Goal: Information Seeking & Learning: Learn about a topic

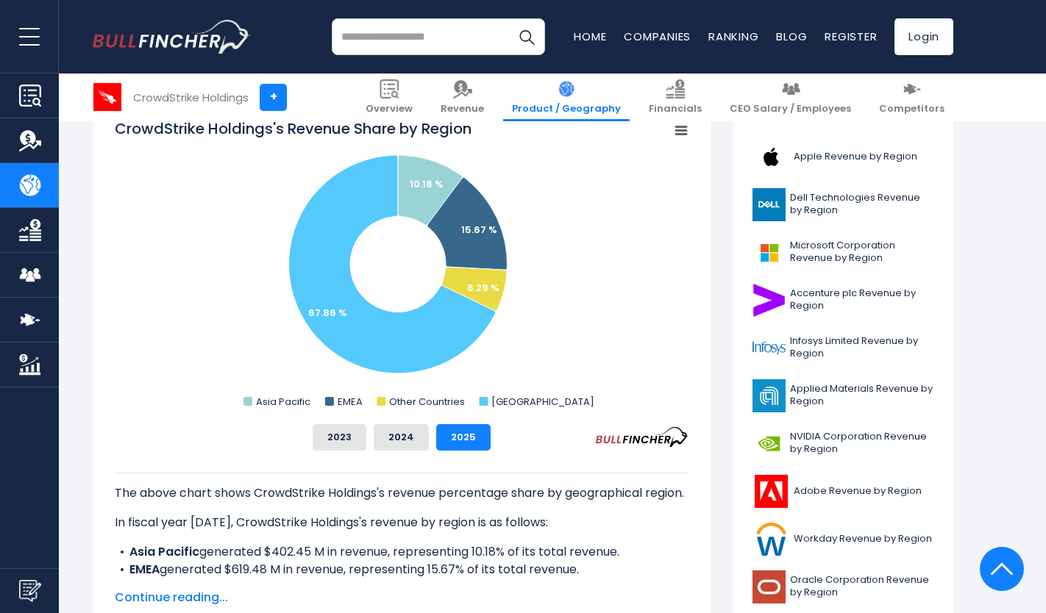
scroll to position [394, 0]
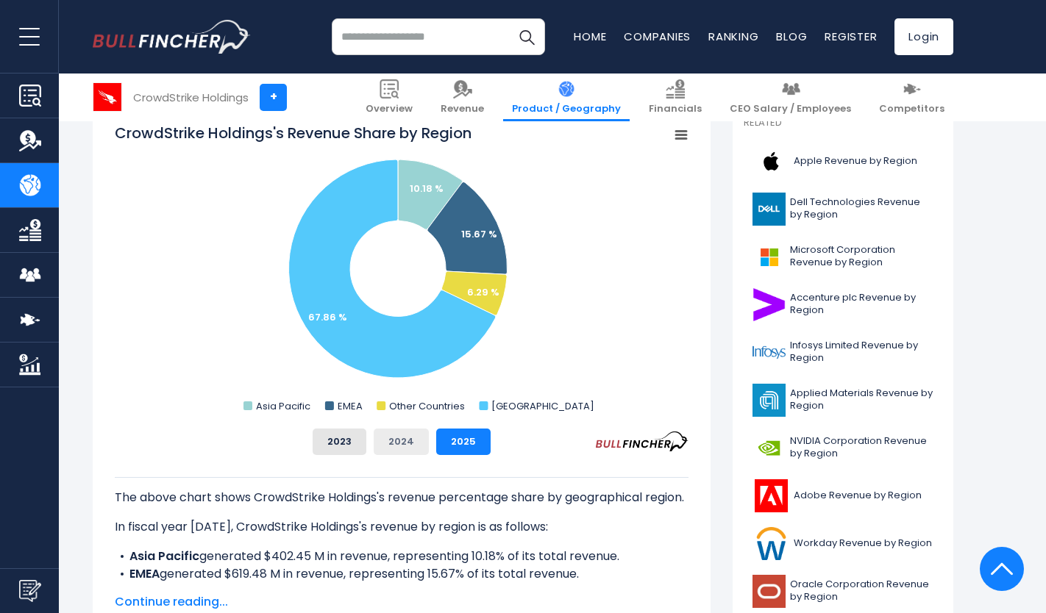
click at [415, 452] on button "2024" at bounding box center [401, 442] width 55 height 26
click at [472, 440] on button "2025" at bounding box center [463, 442] width 54 height 26
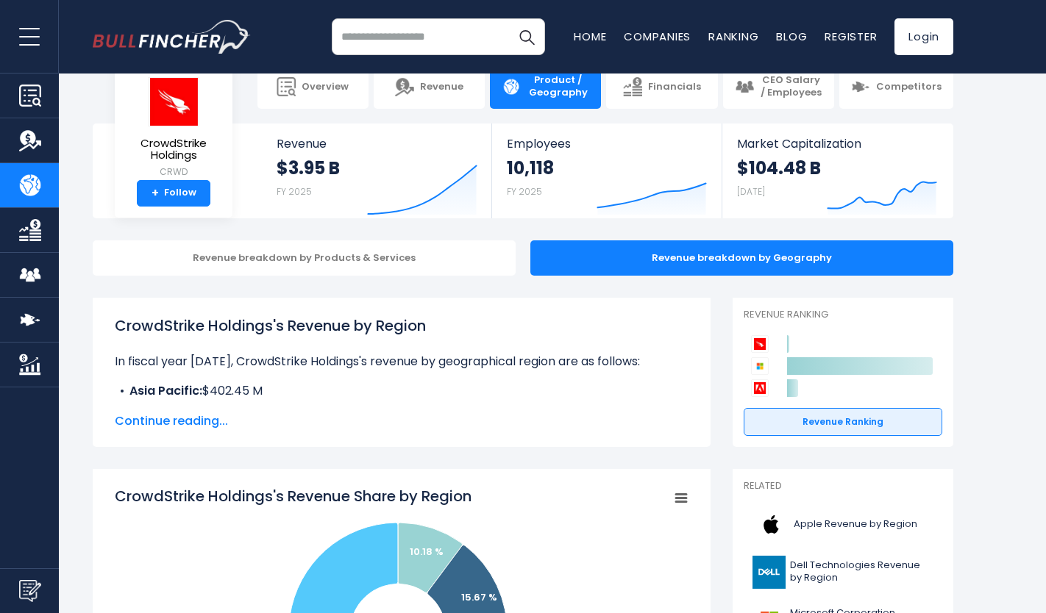
scroll to position [0, 0]
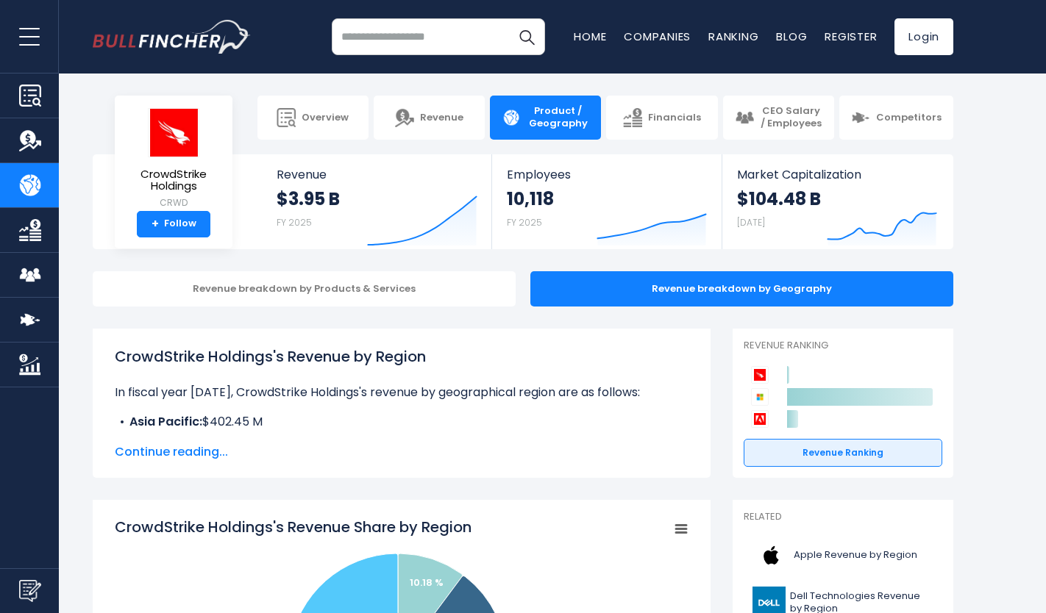
click at [406, 47] on input "search" at bounding box center [438, 36] width 213 height 37
type input "*******"
click at [508, 18] on button "Search" at bounding box center [526, 36] width 37 height 37
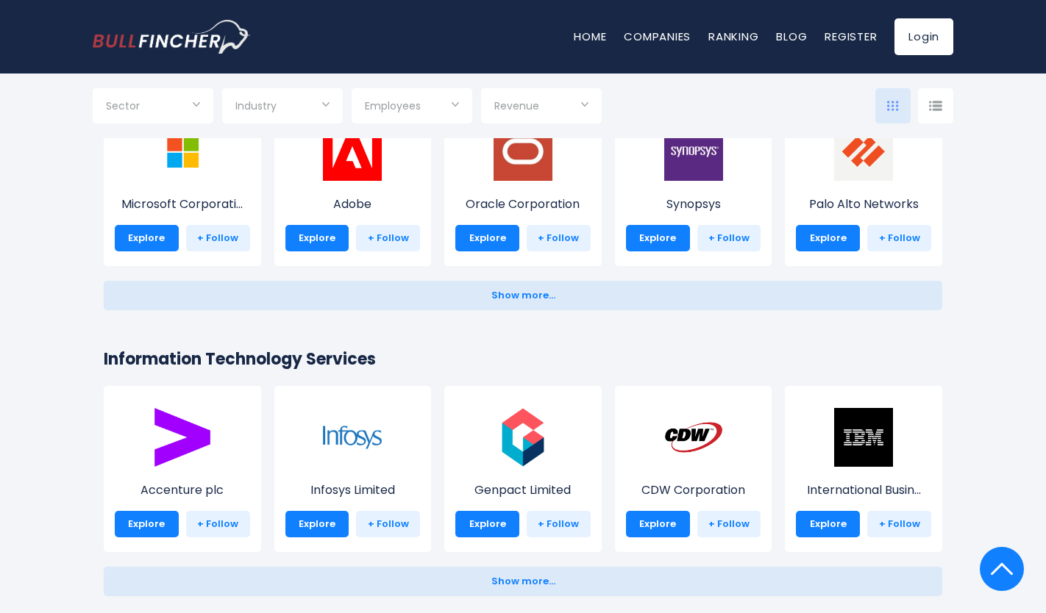
scroll to position [1356, 0]
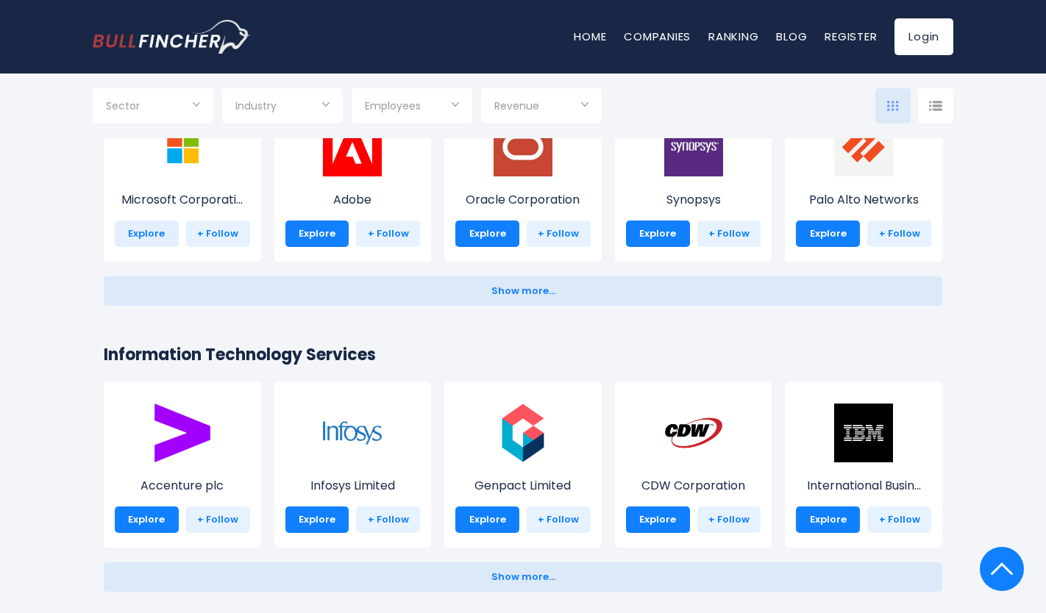
click at [151, 230] on link "Explore" at bounding box center [147, 234] width 64 height 26
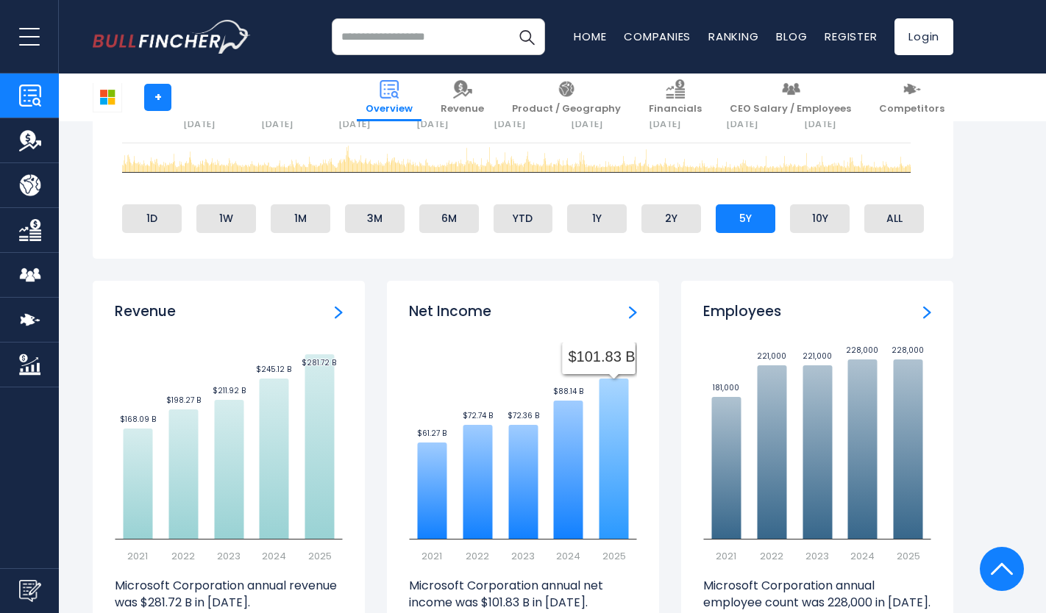
scroll to position [832, 0]
click at [40, 190] on img "Company Product/Geography" at bounding box center [30, 185] width 22 height 22
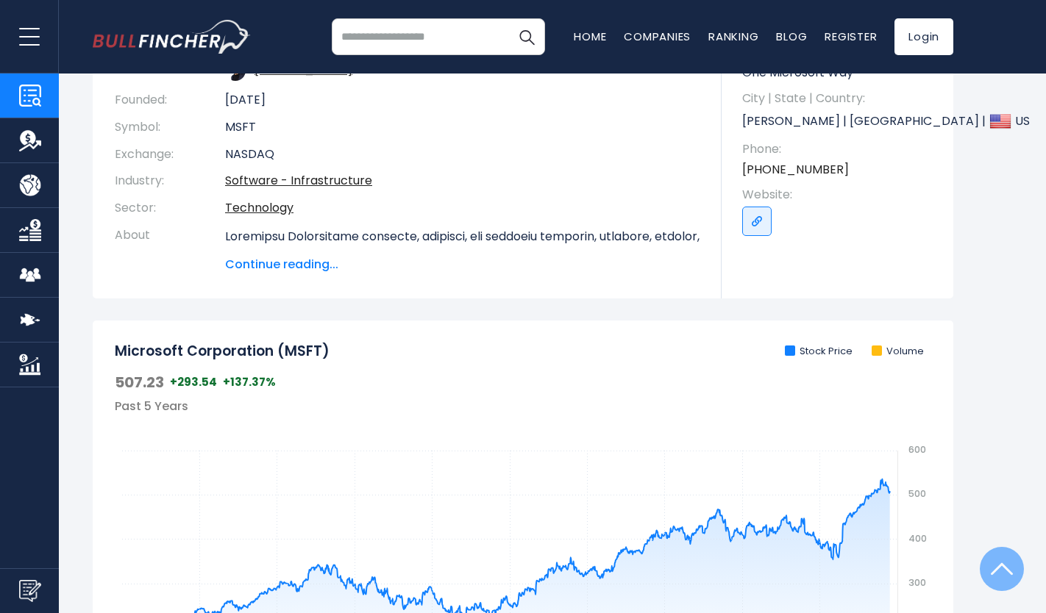
scroll to position [0, 0]
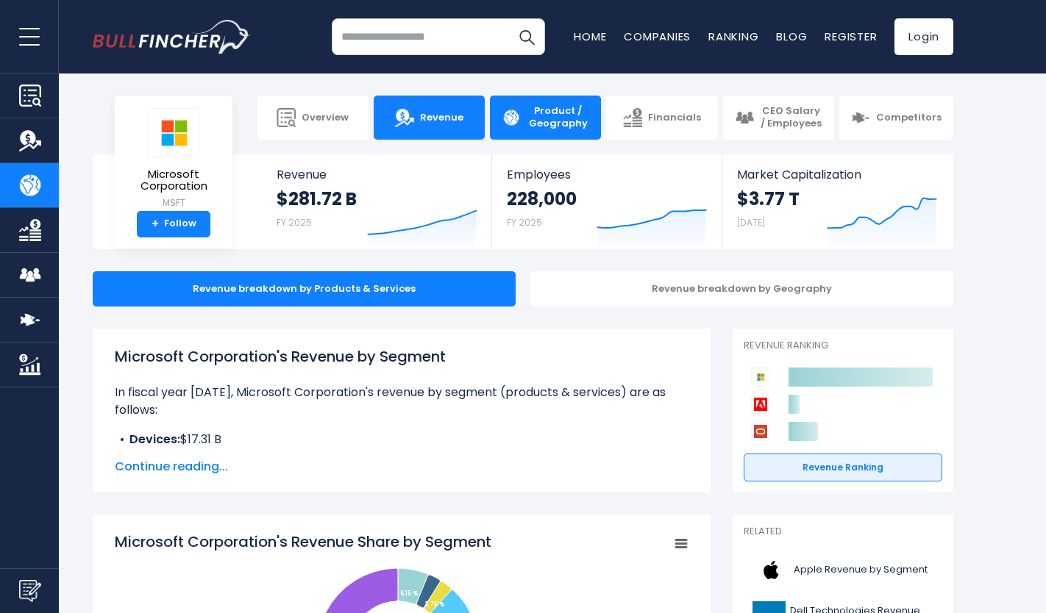
click at [454, 121] on span "Revenue" at bounding box center [441, 118] width 43 height 13
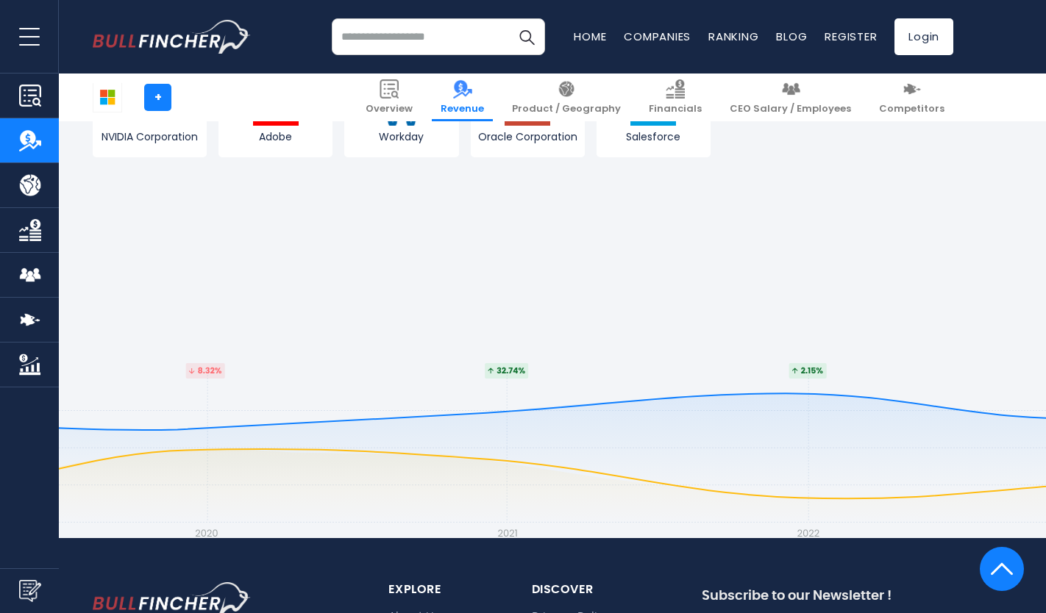
scroll to position [4080, 0]
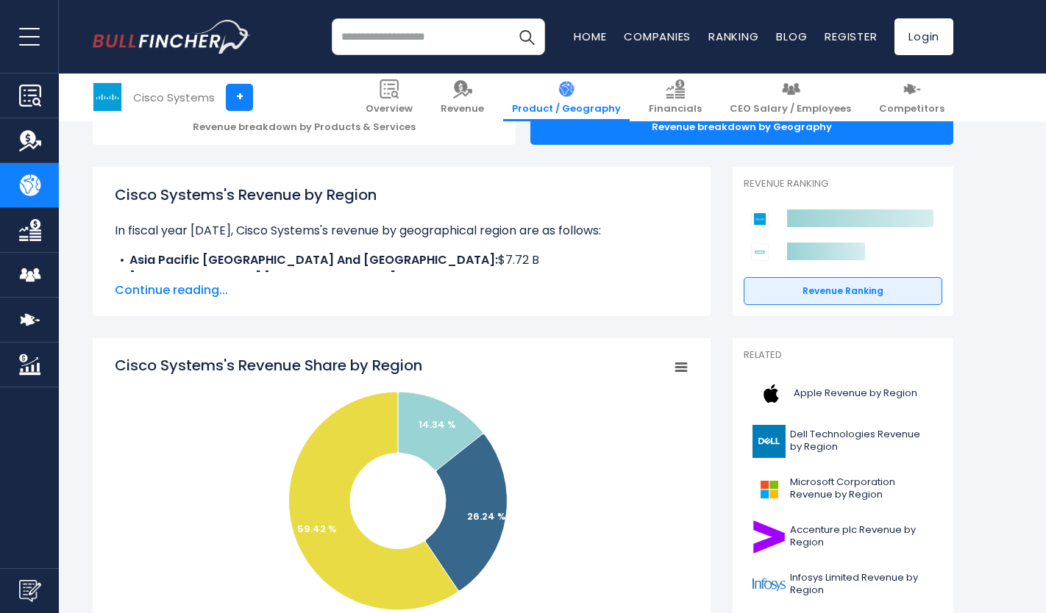
scroll to position [161, 0]
click at [476, 35] on input "search" at bounding box center [438, 36] width 213 height 37
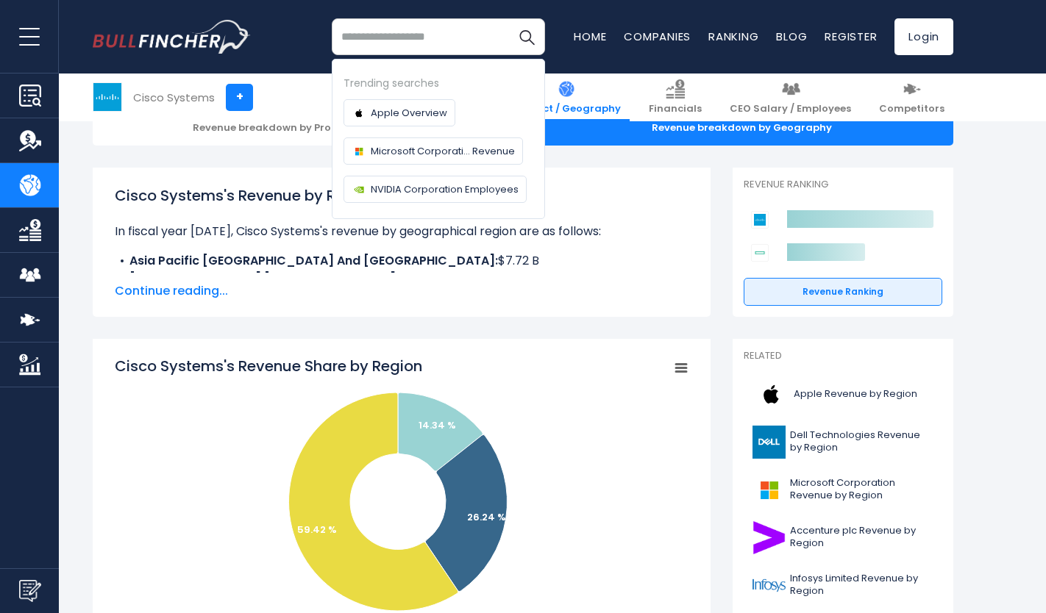
click at [28, 366] on img "Company Market Cap" at bounding box center [30, 365] width 22 height 22
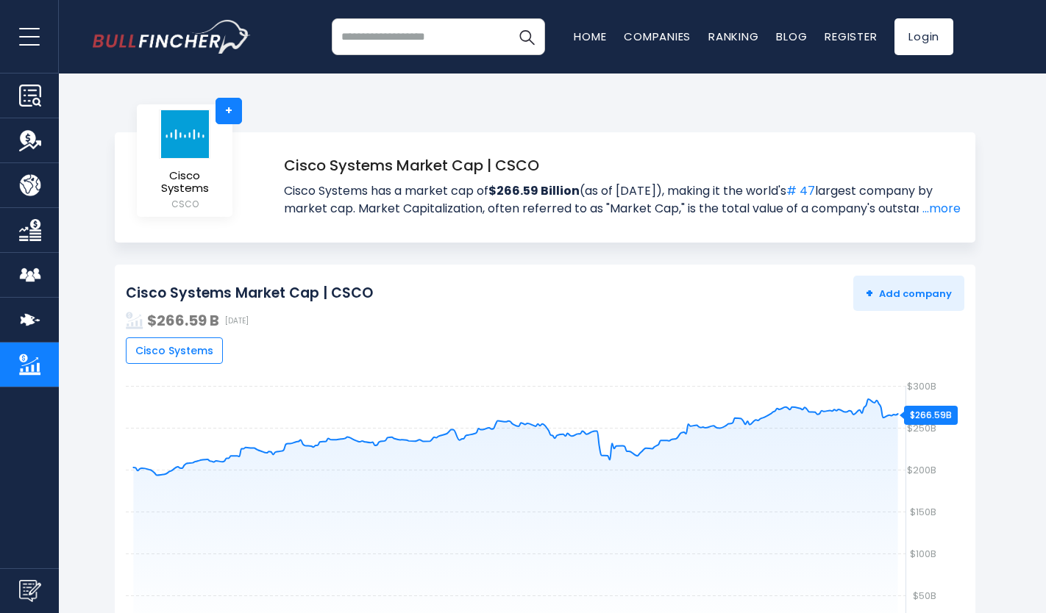
click at [34, 105] on img "Company Overview" at bounding box center [30, 96] width 22 height 22
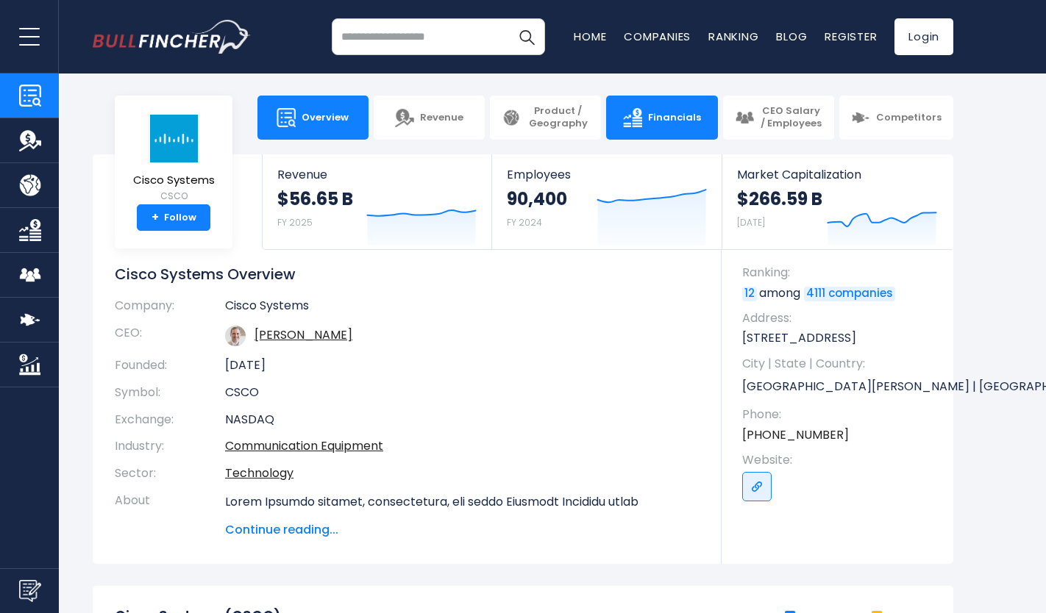
click at [668, 109] on link "Financials" at bounding box center [661, 118] width 111 height 44
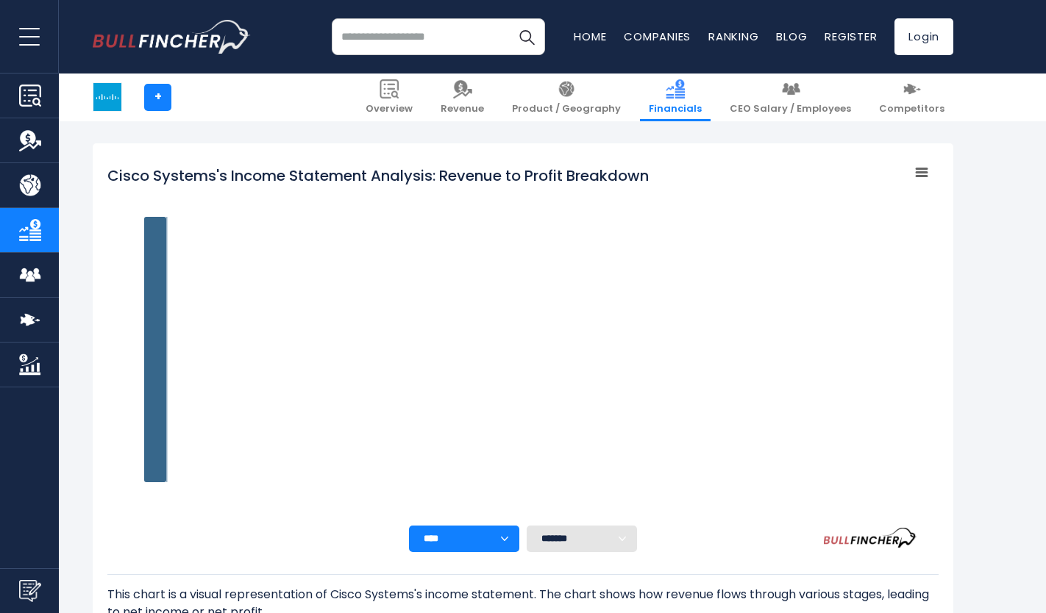
scroll to position [207, 0]
